Goal: Complete application form

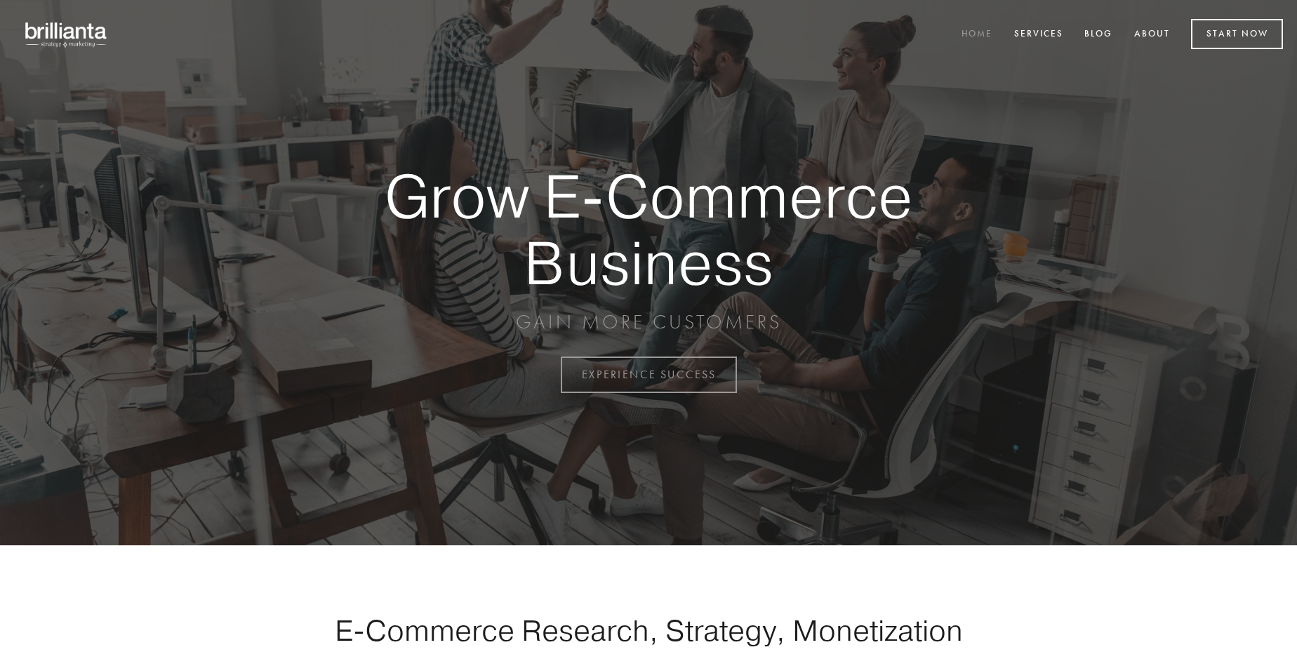
scroll to position [3678, 0]
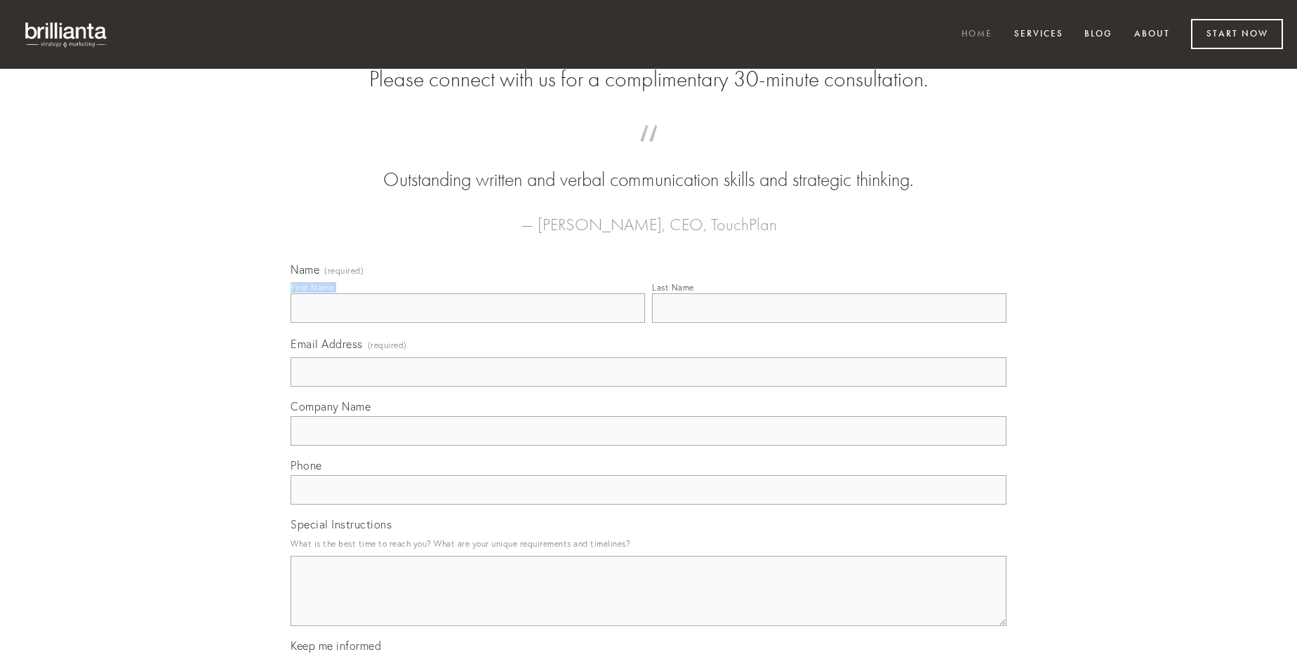
type input "[PERSON_NAME]"
click at [829, 323] on input "Last Name" at bounding box center [829, 307] width 354 height 29
type input "[PERSON_NAME]"
click at [648, 387] on input "Email Address (required)" at bounding box center [648, 371] width 716 height 29
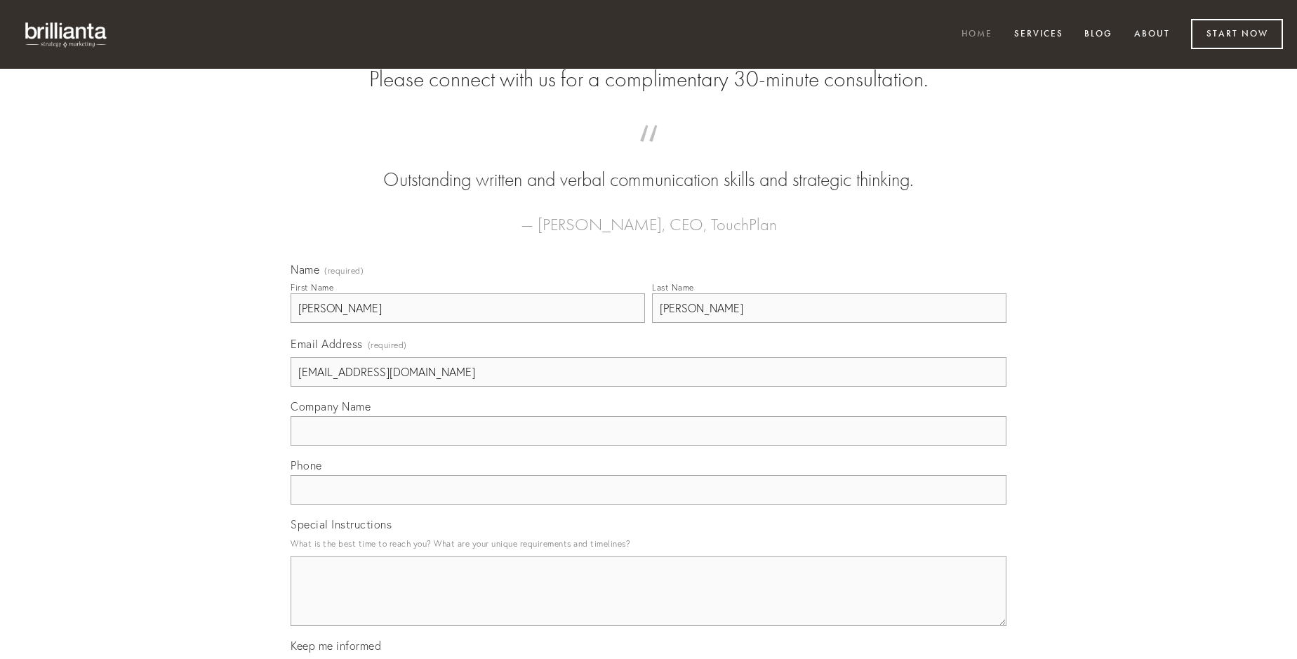
type input "[EMAIL_ADDRESS][DOMAIN_NAME]"
click at [648, 446] on input "Company Name" at bounding box center [648, 430] width 716 height 29
type input "[PERSON_NAME]"
click at [648, 504] on input "text" at bounding box center [648, 489] width 716 height 29
click at [648, 603] on textarea "Special Instructions" at bounding box center [648, 591] width 716 height 70
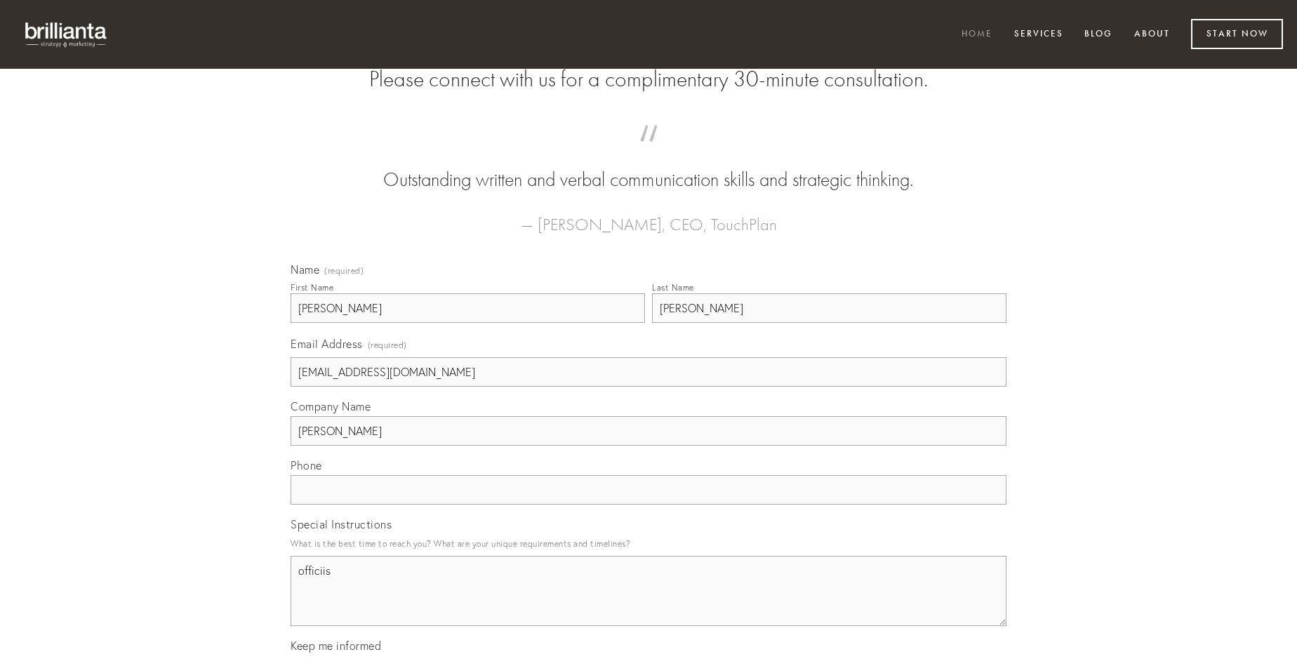
type textarea "officiis"
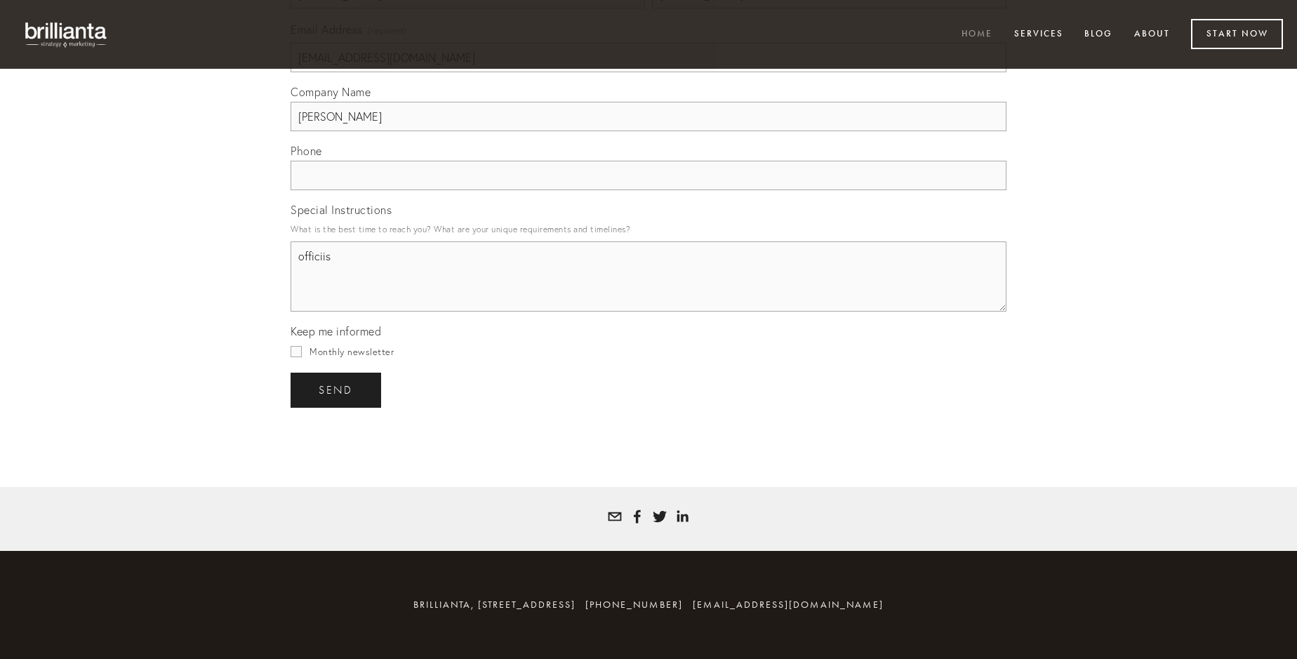
click at [337, 389] on span "send" at bounding box center [336, 390] width 34 height 13
